Goal: Find specific page/section: Find specific page/section

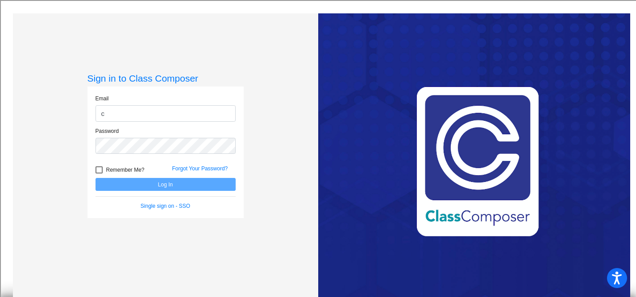
type input "[EMAIL_ADDRESS][DOMAIN_NAME]"
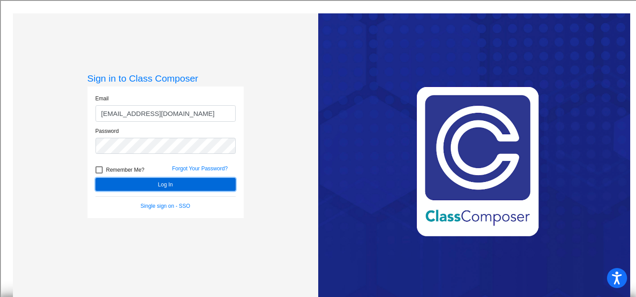
click at [154, 182] on button "Log In" at bounding box center [165, 184] width 140 height 13
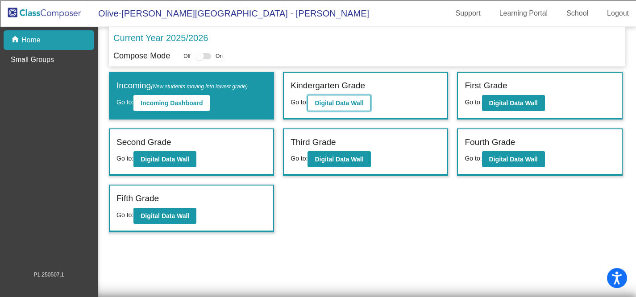
click at [331, 102] on b "Digital Data Wall" at bounding box center [339, 102] width 49 height 7
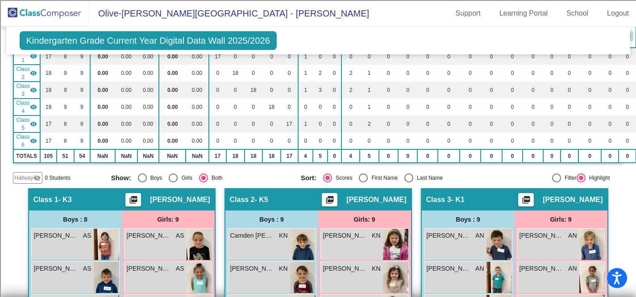
scroll to position [87, 0]
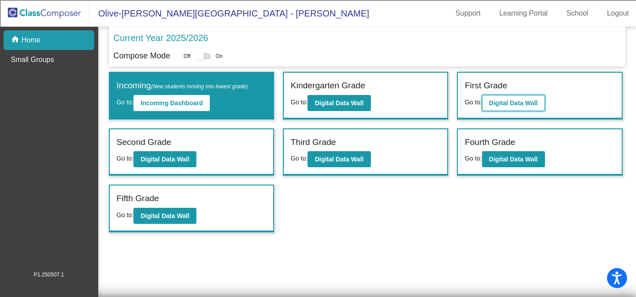
click at [500, 104] on b "Digital Data Wall" at bounding box center [513, 102] width 49 height 7
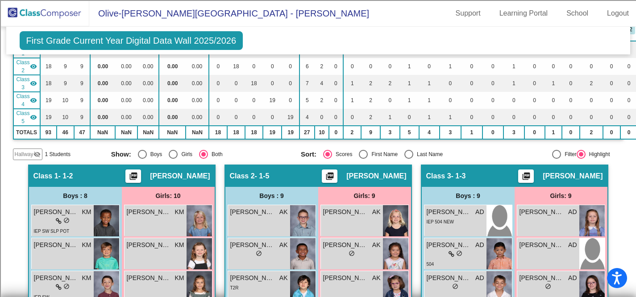
scroll to position [132, 0]
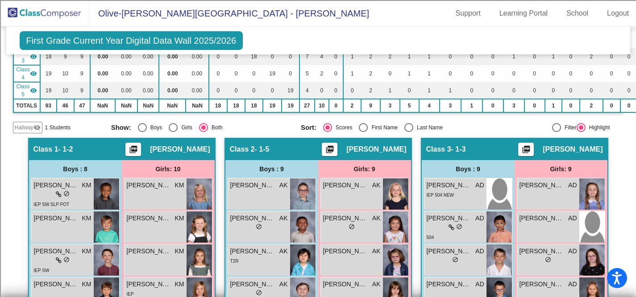
click at [23, 127] on span "Hallway" at bounding box center [24, 128] width 19 height 8
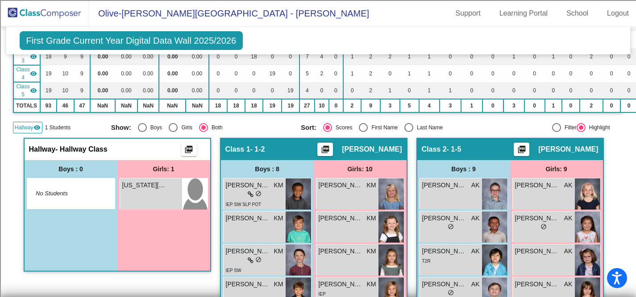
click at [23, 127] on span "Hallway" at bounding box center [24, 128] width 19 height 8
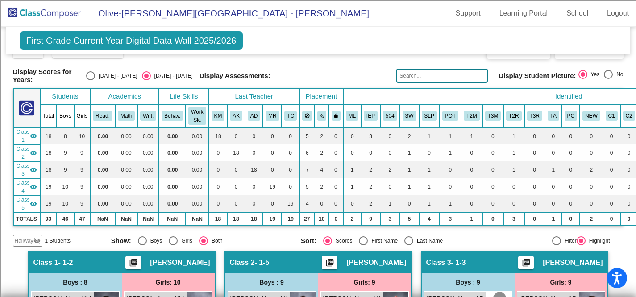
scroll to position [0, 0]
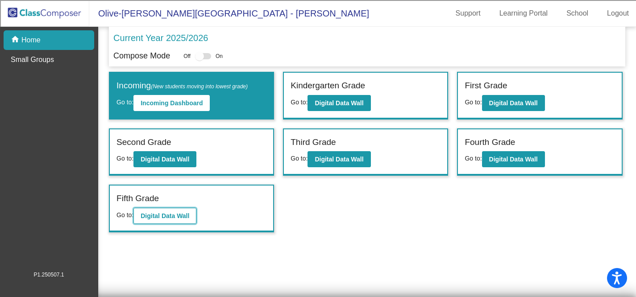
click at [186, 219] on button "Digital Data Wall" at bounding box center [164, 216] width 63 height 16
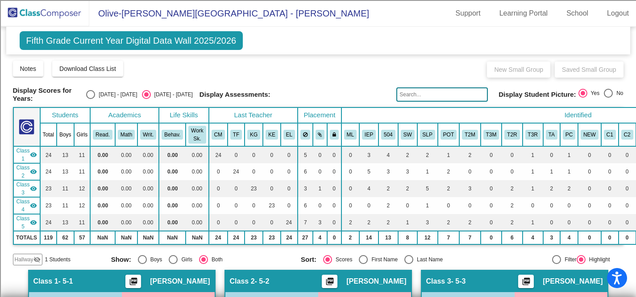
click at [36, 257] on mat-icon "visibility_off" at bounding box center [36, 259] width 7 height 7
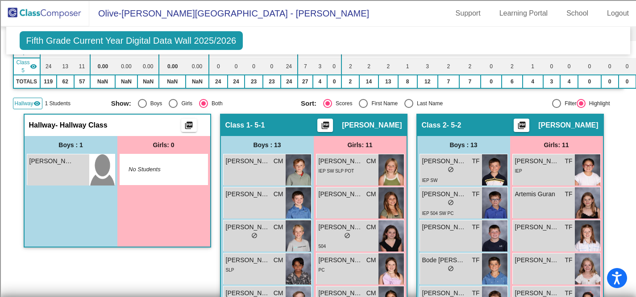
scroll to position [160, 0]
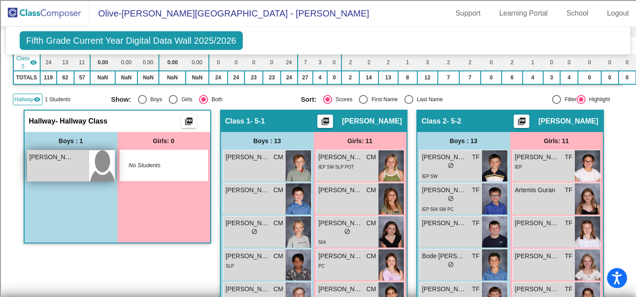
click at [65, 157] on span "[PERSON_NAME]" at bounding box center [51, 157] width 45 height 9
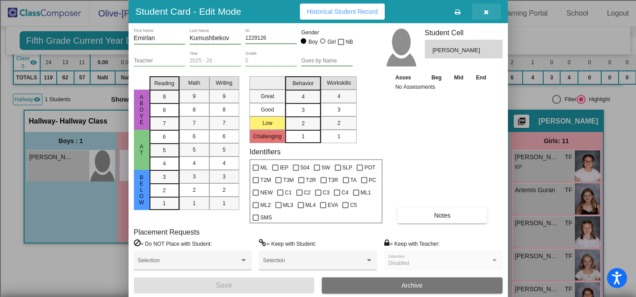
click at [488, 11] on icon "button" at bounding box center [486, 12] width 5 height 6
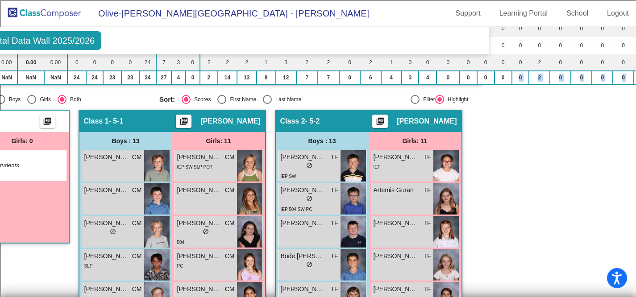
scroll to position [160, 184]
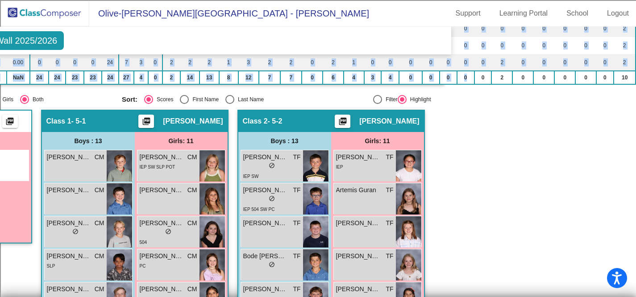
drag, startPoint x: 631, startPoint y: 70, endPoint x: 632, endPoint y: 75, distance: 5.0
click at [632, 75] on mat-sidenav-content "Fifth Grade Current Year Digital Data Wall 2025/2026 Add, Move, or Retain Stude…" at bounding box center [318, 162] width 636 height 270
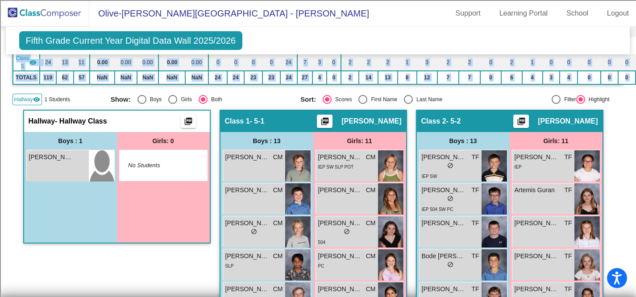
scroll to position [160, 0]
